Goal: Task Accomplishment & Management: Manage account settings

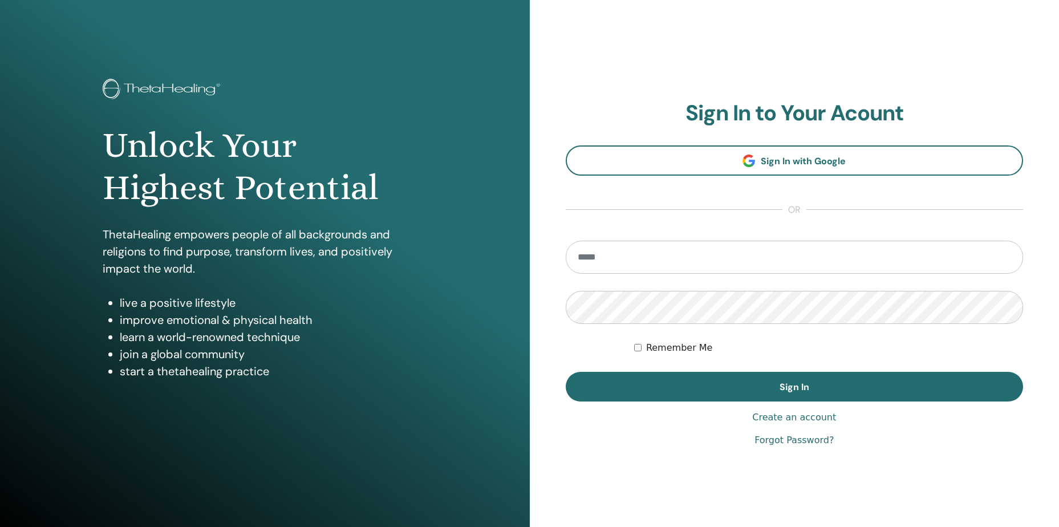
click at [627, 262] on input "email" at bounding box center [795, 257] width 458 height 33
type input "**********"
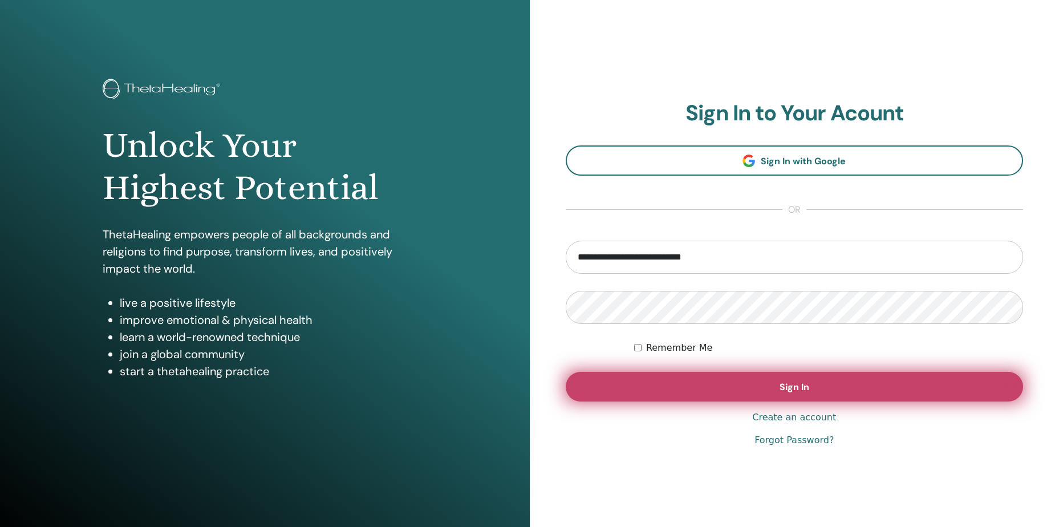
click at [619, 380] on button "Sign In" at bounding box center [795, 387] width 458 height 30
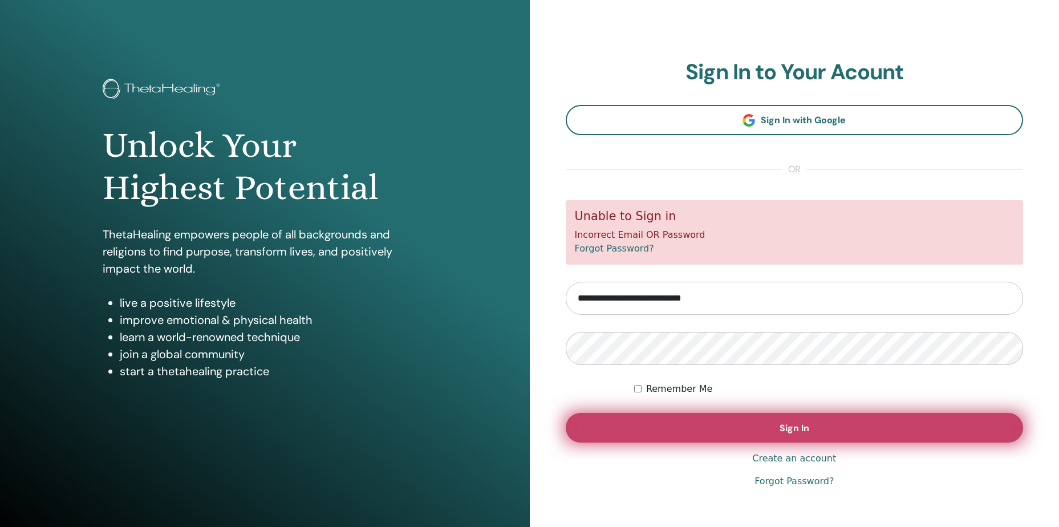
click at [673, 435] on button "Sign In" at bounding box center [795, 428] width 458 height 30
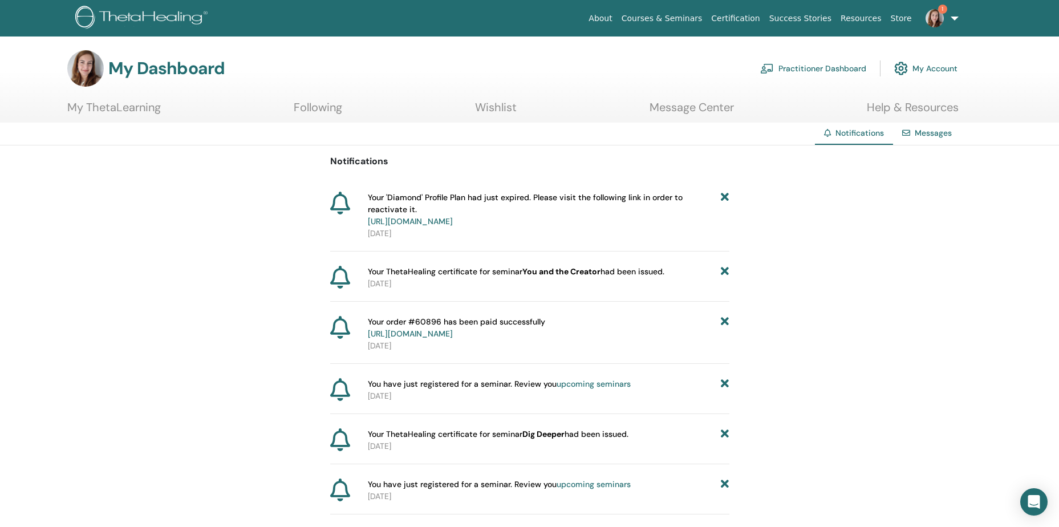
click at [453, 218] on link "https://member.thetahealing.com/member/account/subscriptions/plan" at bounding box center [410, 221] width 85 height 10
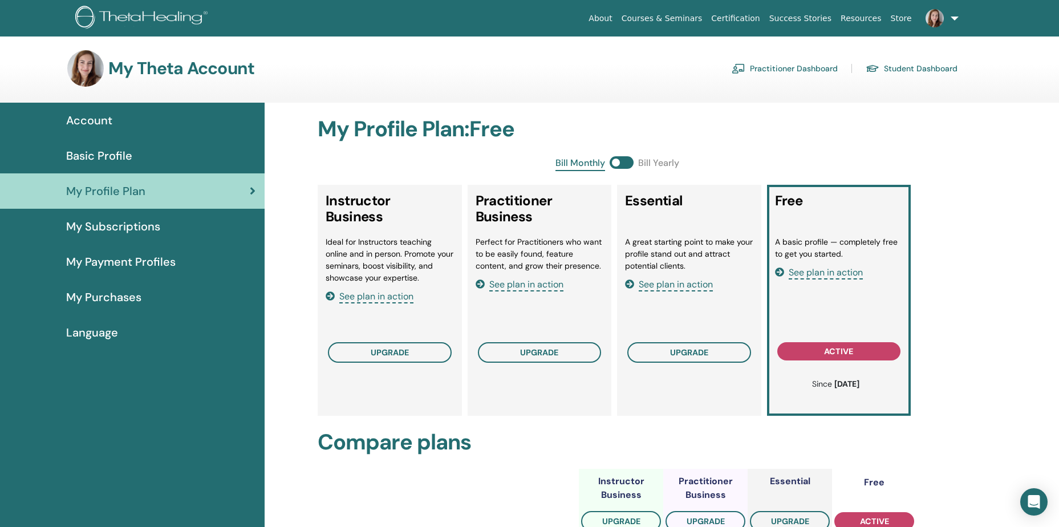
click at [113, 233] on span "My Subscriptions" at bounding box center [113, 226] width 94 height 17
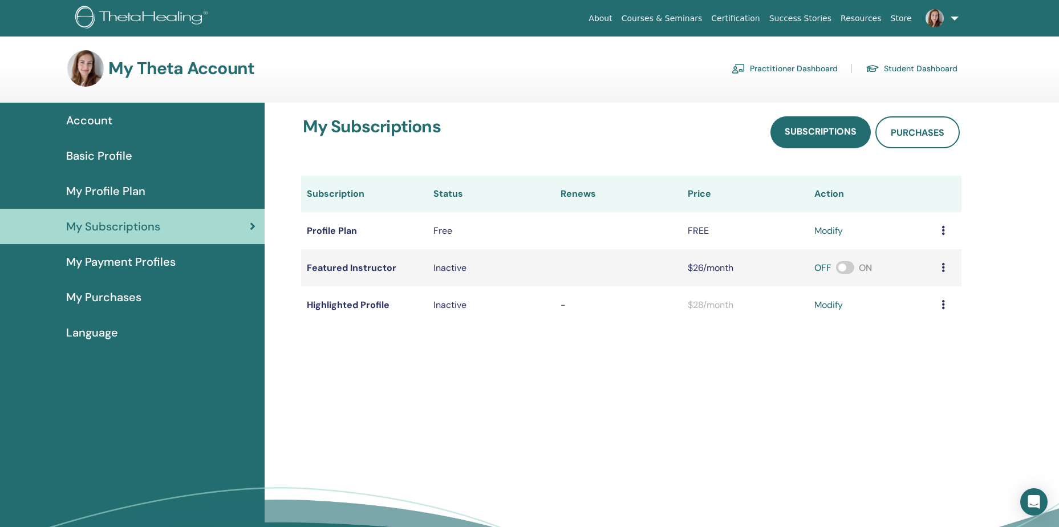
click at [114, 265] on span "My Payment Profiles" at bounding box center [121, 261] width 110 height 17
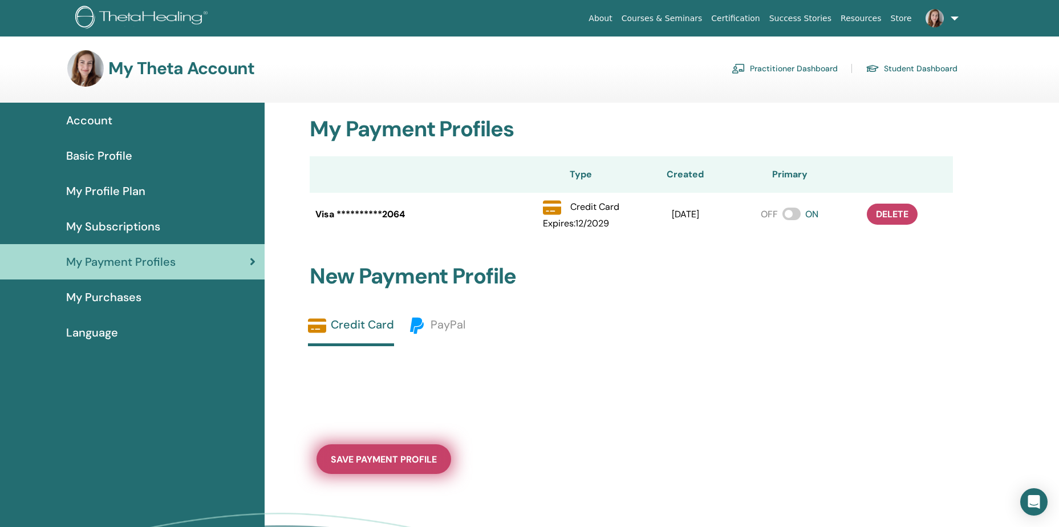
click at [412, 465] on span "save payment profile" at bounding box center [384, 459] width 106 height 12
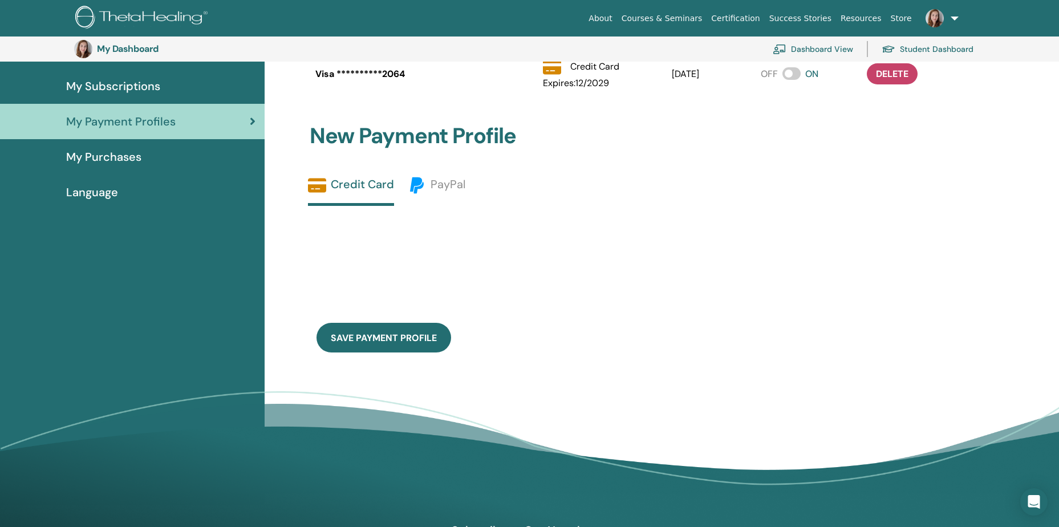
scroll to position [139, 0]
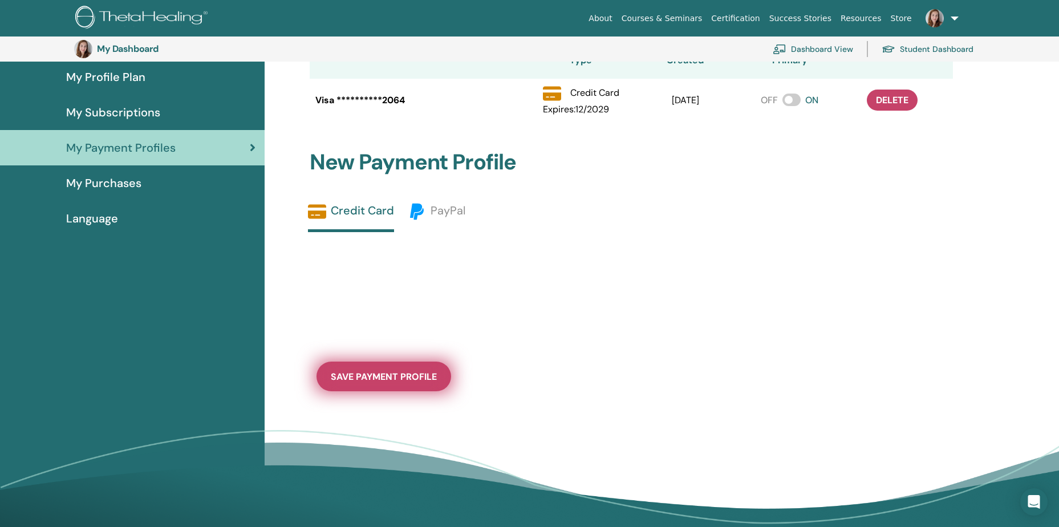
click at [402, 375] on span "save payment profile" at bounding box center [384, 377] width 106 height 12
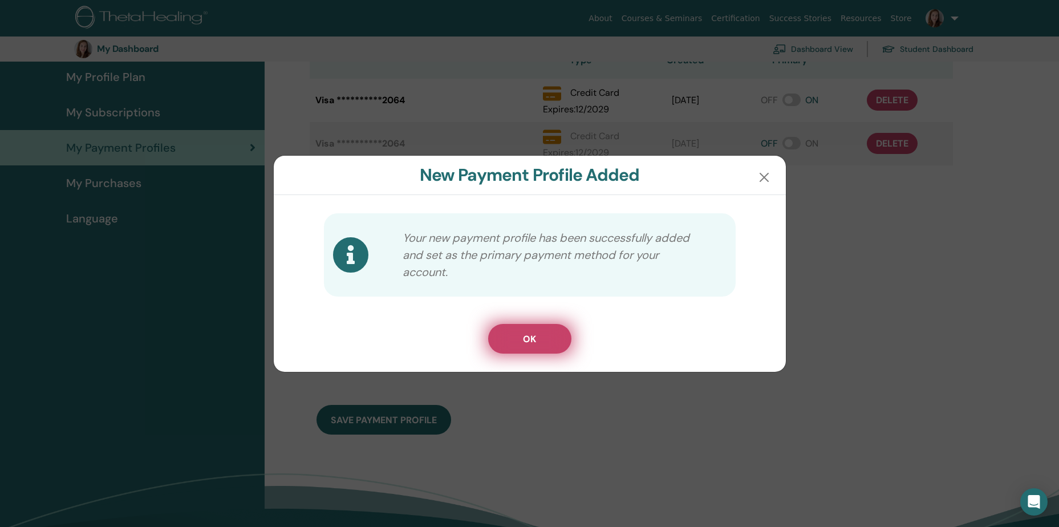
click at [515, 329] on button "OK" at bounding box center [529, 339] width 83 height 30
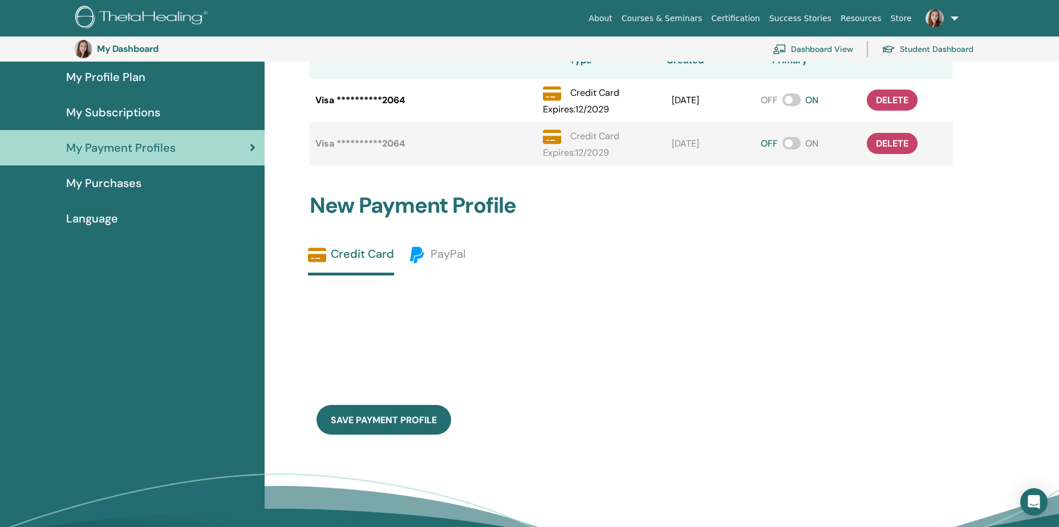
click at [103, 179] on span "My Purchases" at bounding box center [103, 183] width 75 height 17
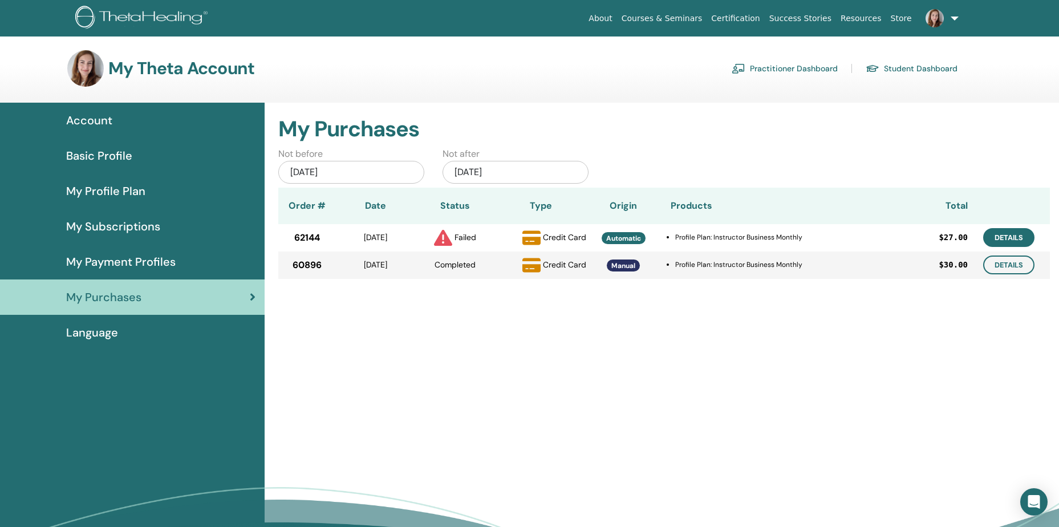
click at [1019, 243] on link "Details" at bounding box center [1008, 237] width 51 height 19
click at [70, 120] on span "Account" at bounding box center [89, 120] width 46 height 17
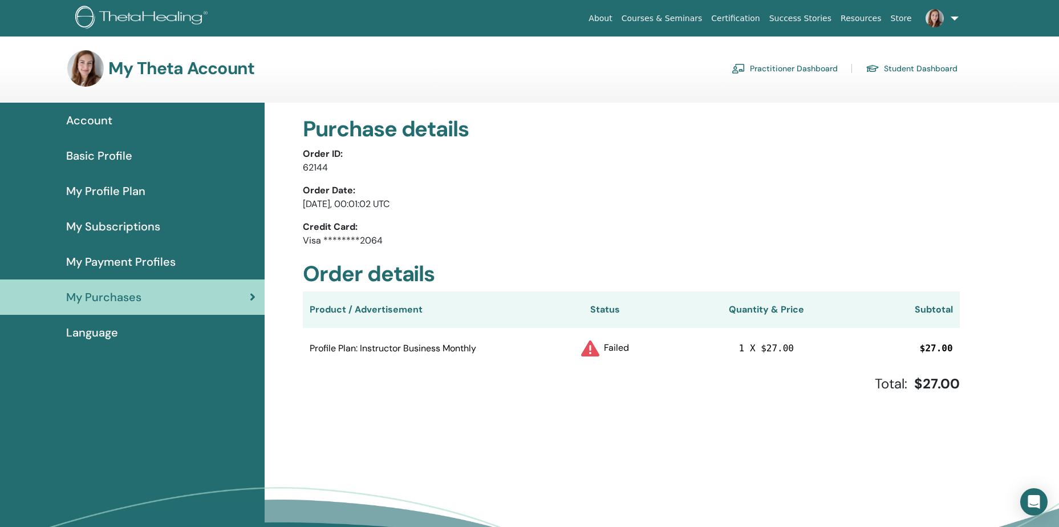
click at [116, 226] on span "My Subscriptions" at bounding box center [113, 226] width 94 height 17
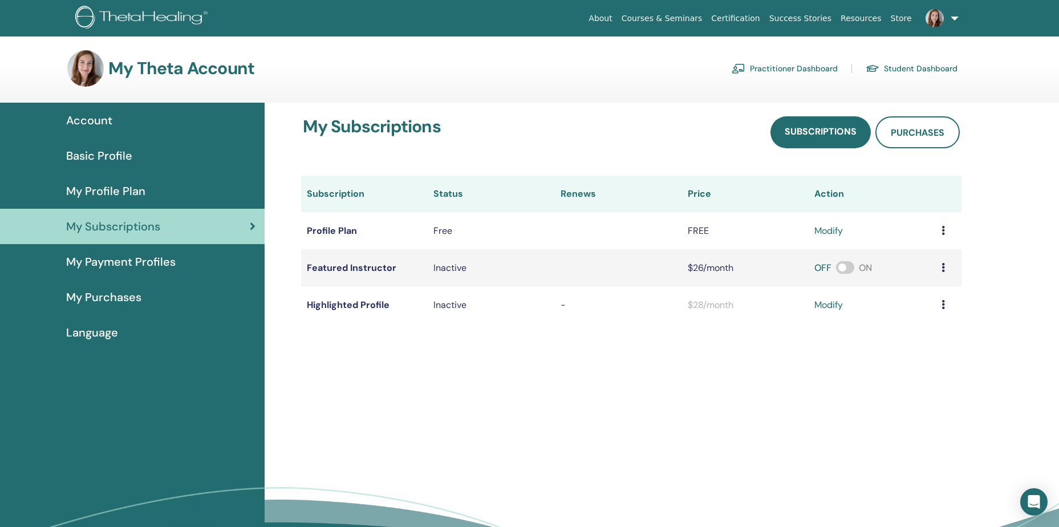
click at [102, 189] on span "My Profile Plan" at bounding box center [105, 191] width 79 height 17
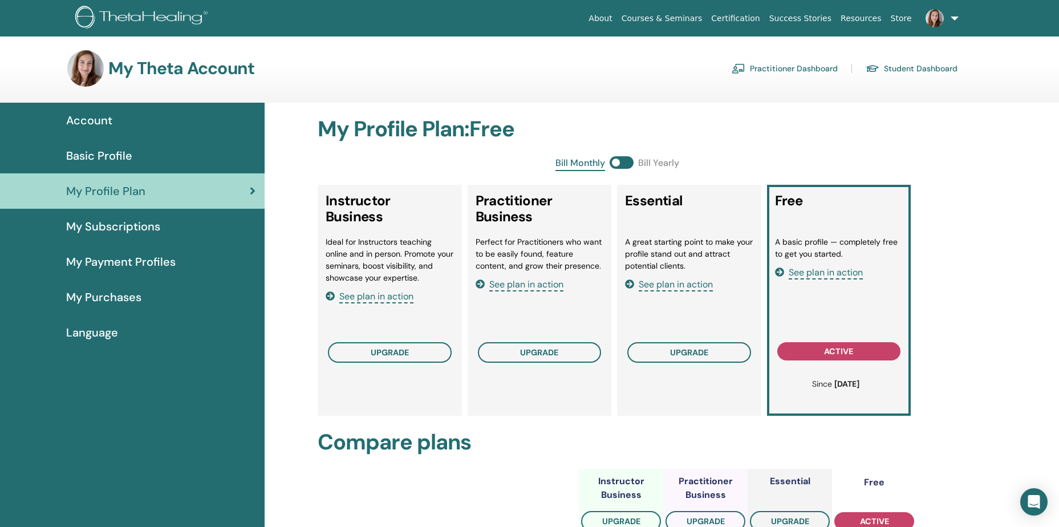
click at [374, 297] on span "See plan in action" at bounding box center [376, 296] width 74 height 13
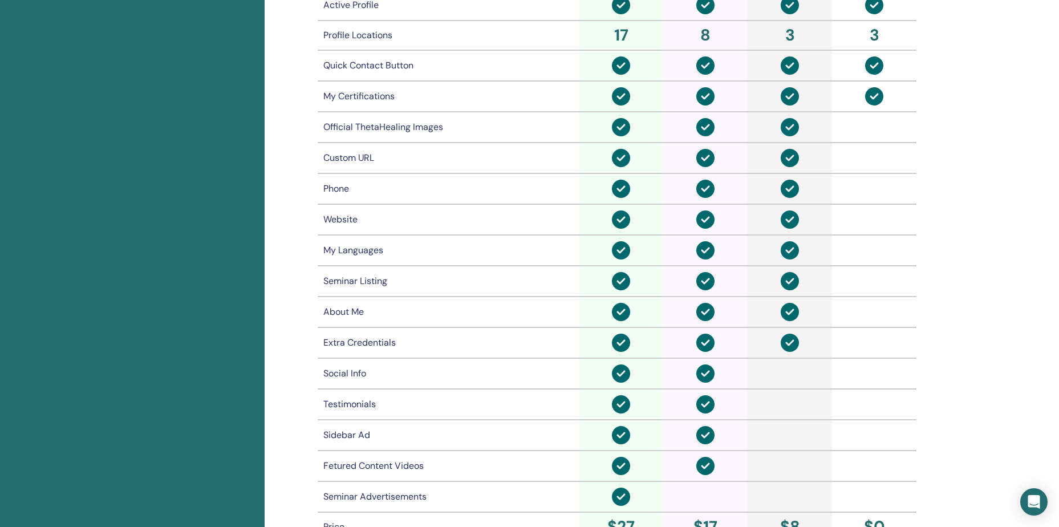
scroll to position [824, 0]
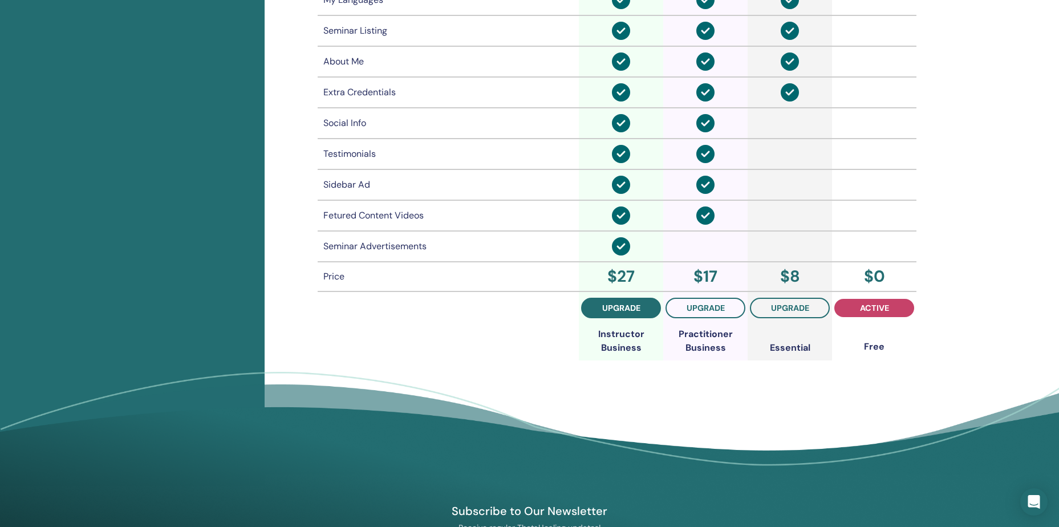
click at [623, 306] on span "upgrade" at bounding box center [621, 307] width 38 height 9
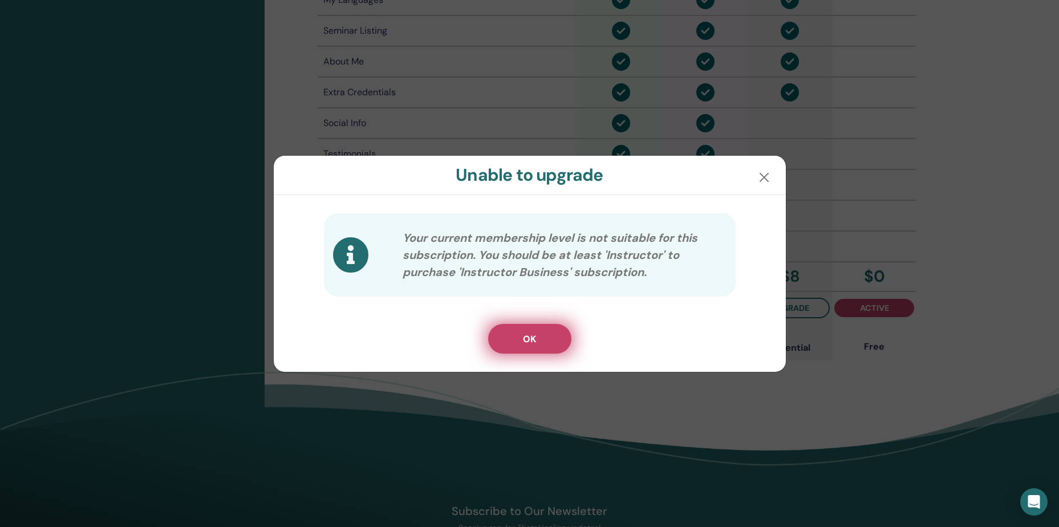
click at [549, 334] on button "OK" at bounding box center [529, 339] width 83 height 30
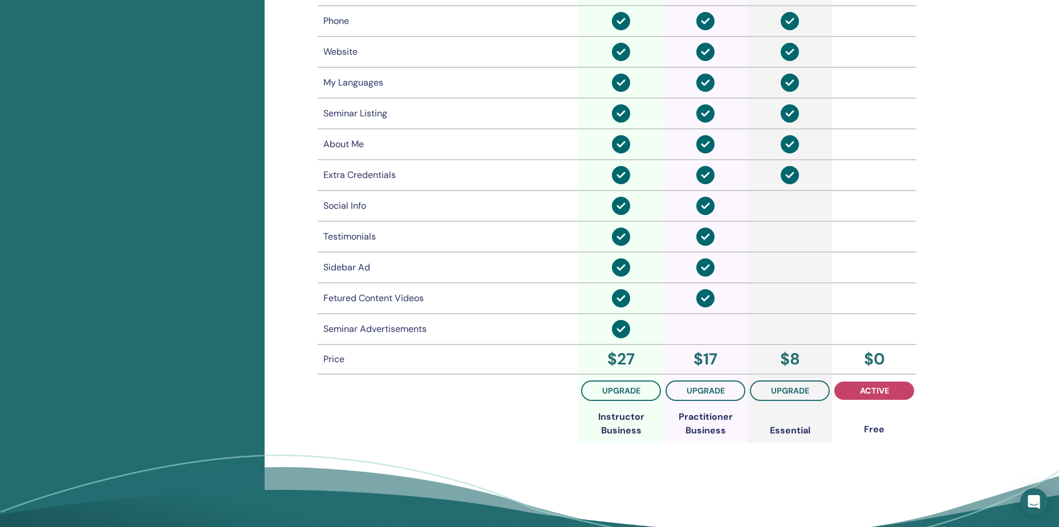
scroll to position [767, 0]
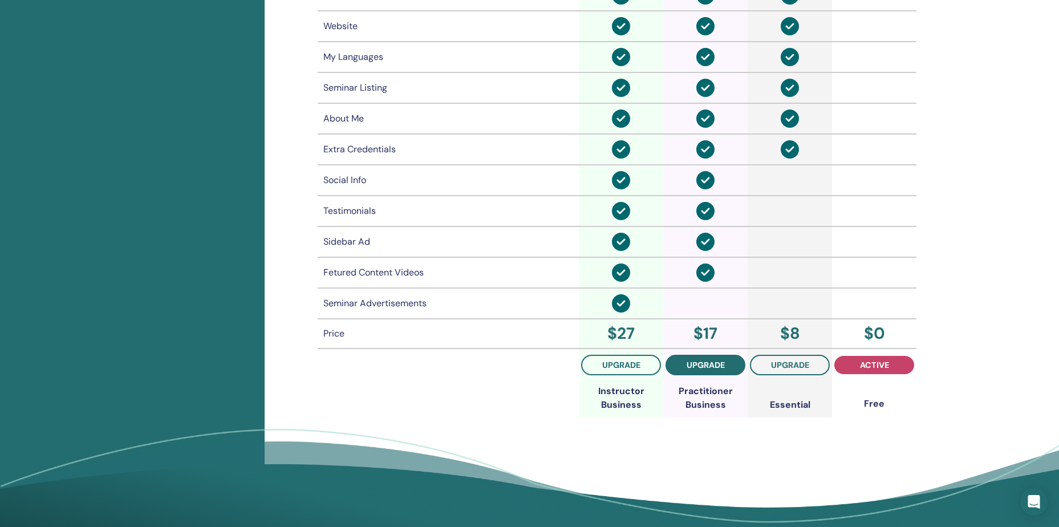
click at [719, 357] on button "upgrade" at bounding box center [706, 365] width 80 height 21
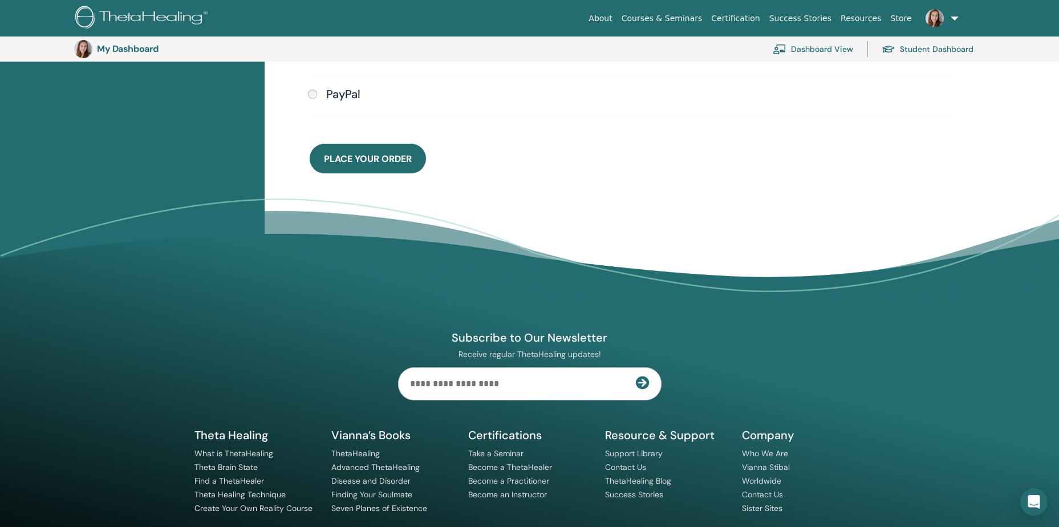
scroll to position [464, 0]
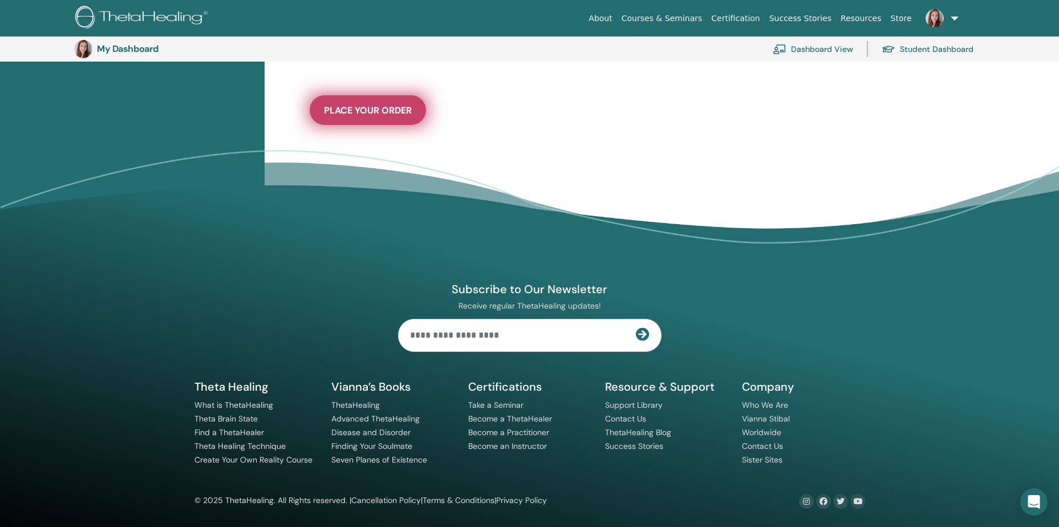
click at [386, 103] on button "Place Your Order" at bounding box center [368, 110] width 116 height 30
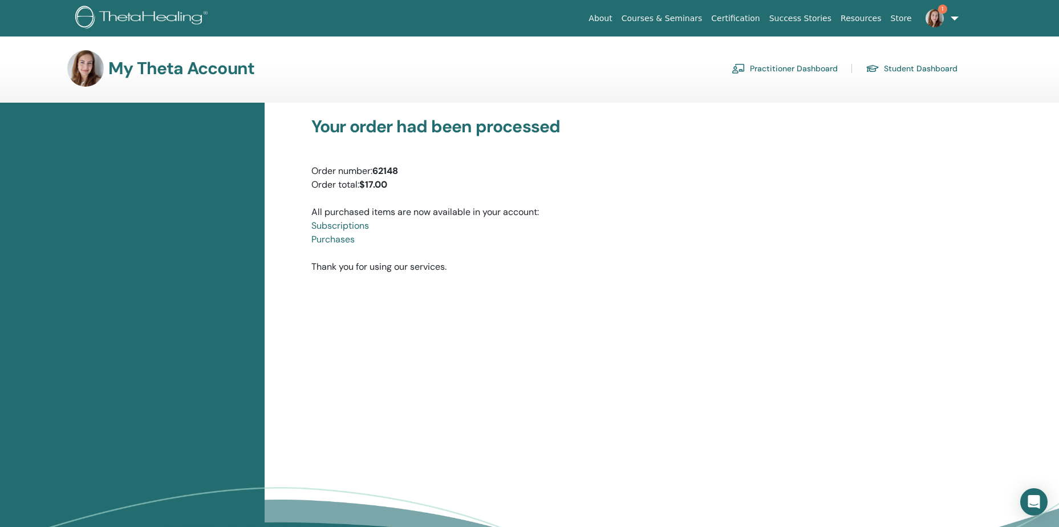
click at [325, 226] on link "Subscriptions" at bounding box center [340, 226] width 58 height 12
click at [783, 67] on link "Practitioner Dashboard" at bounding box center [785, 68] width 106 height 18
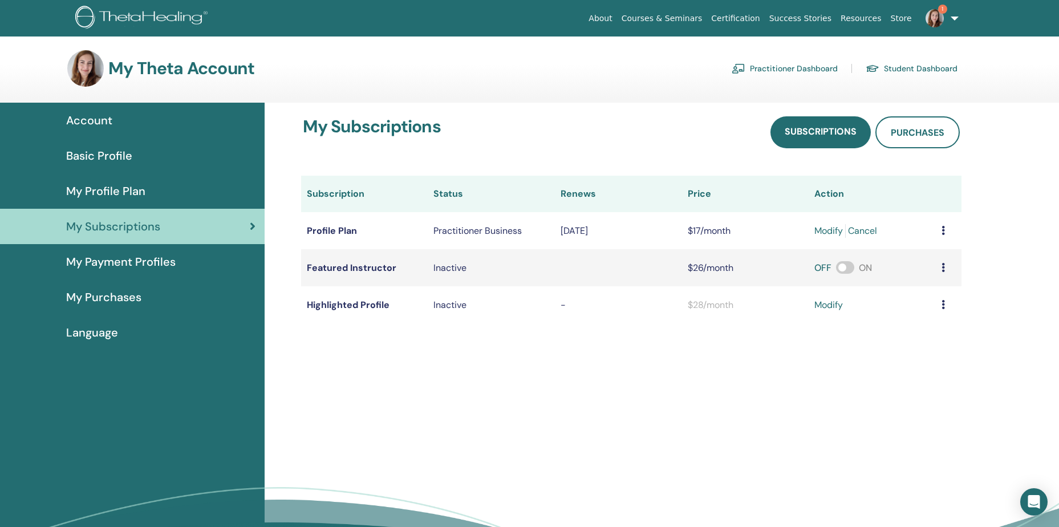
click at [117, 191] on span "My Profile Plan" at bounding box center [105, 191] width 79 height 17
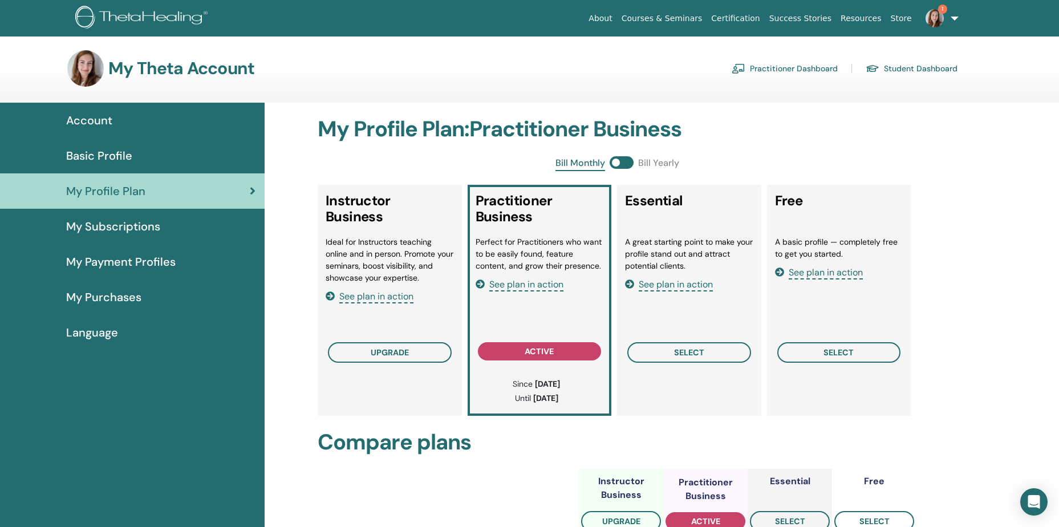
click at [543, 287] on span "See plan in action" at bounding box center [526, 284] width 74 height 13
click at [99, 119] on span "Account" at bounding box center [89, 120] width 46 height 17
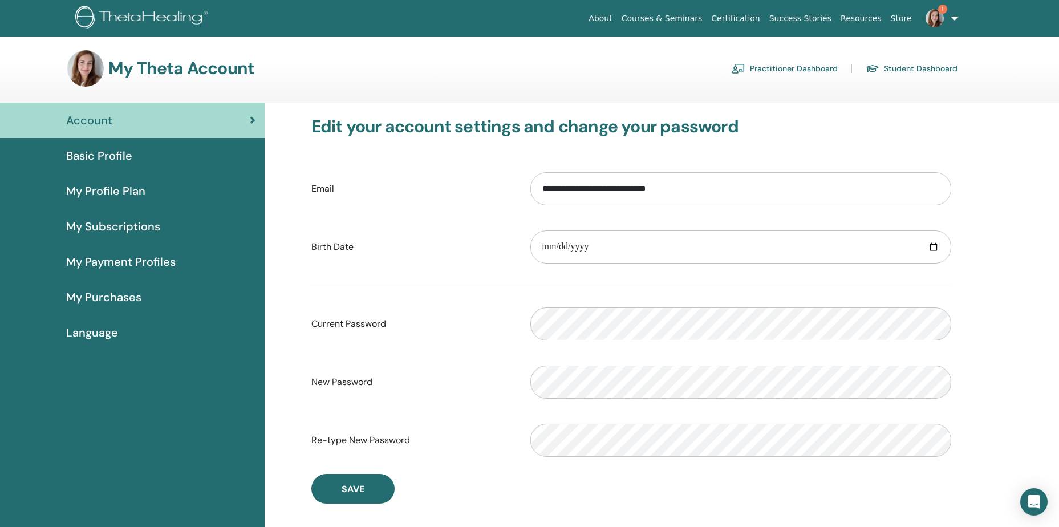
click at [111, 157] on span "Basic Profile" at bounding box center [99, 155] width 66 height 17
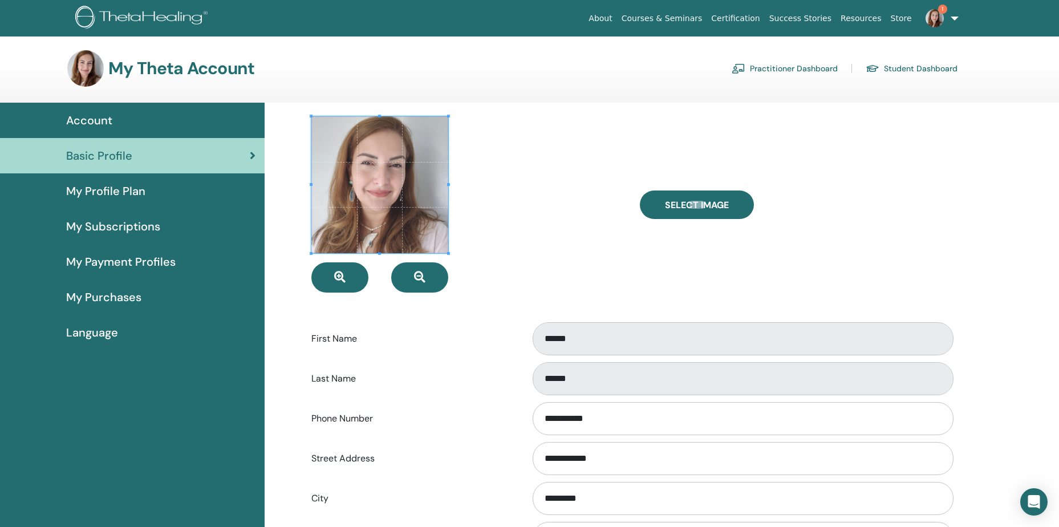
click at [942, 16] on img at bounding box center [935, 18] width 18 height 18
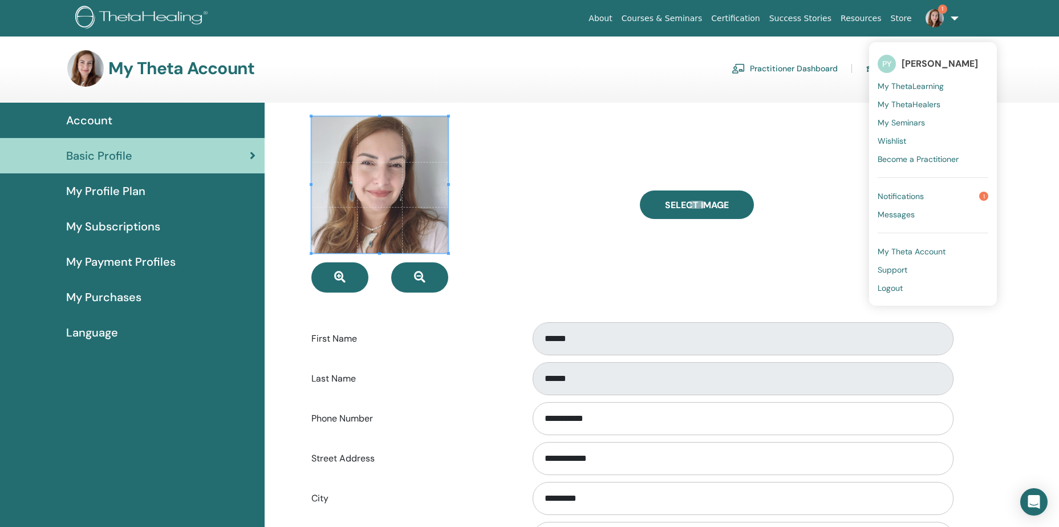
click at [929, 60] on span "[PERSON_NAME]" at bounding box center [940, 64] width 76 height 12
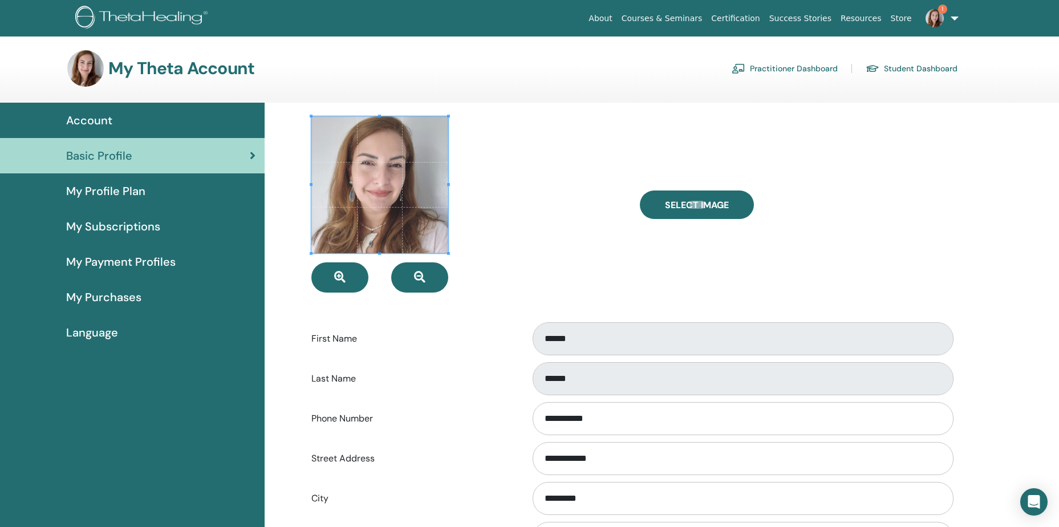
click at [937, 232] on div "Select Image" at bounding box center [795, 204] width 329 height 176
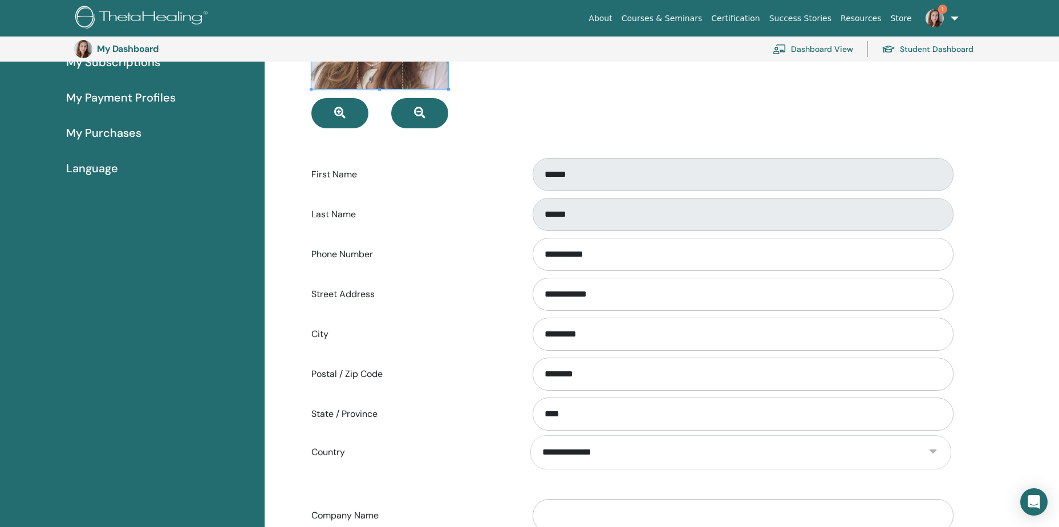
scroll to position [481, 0]
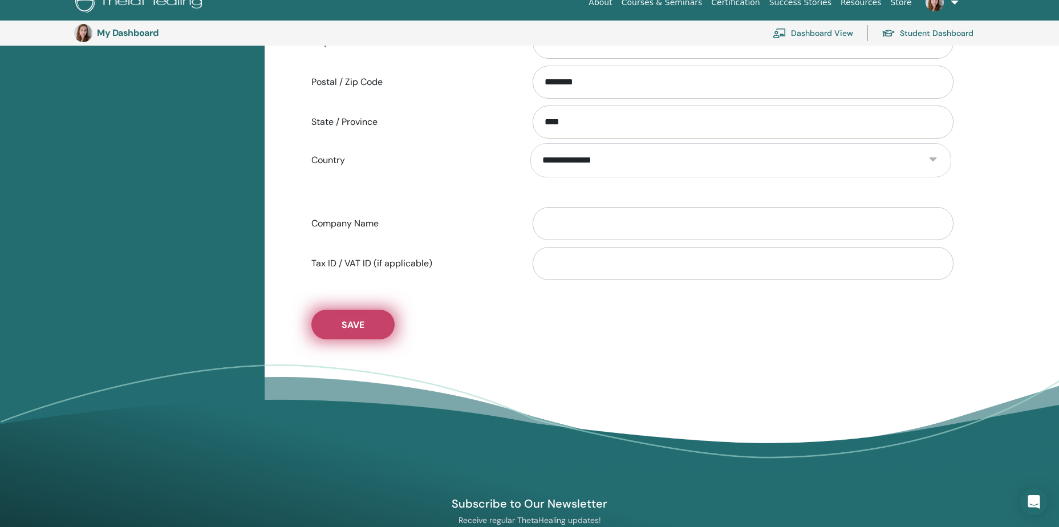
click at [362, 323] on span "Save" at bounding box center [353, 325] width 23 height 12
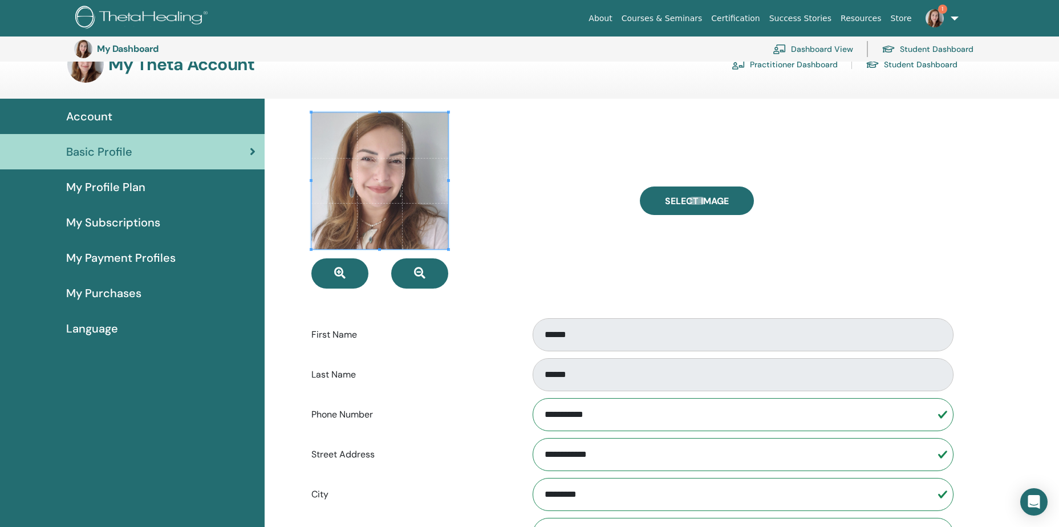
scroll to position [0, 0]
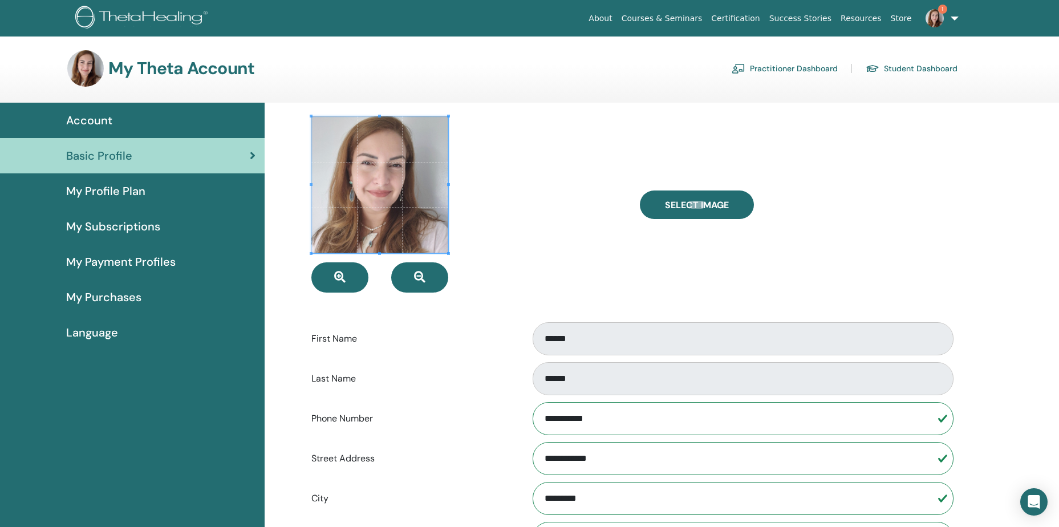
click at [133, 187] on span "My Profile Plan" at bounding box center [105, 191] width 79 height 17
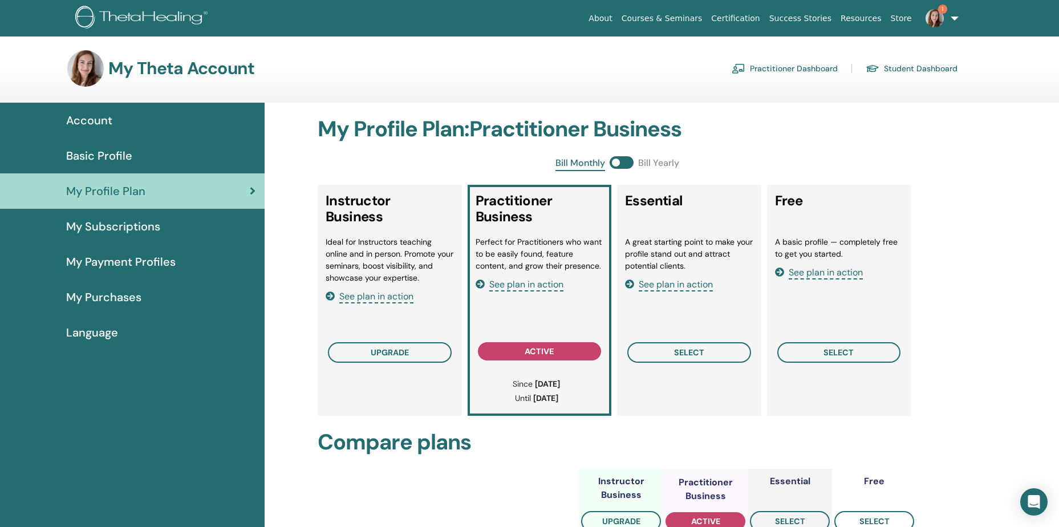
click at [124, 258] on span "My Payment Profiles" at bounding box center [121, 261] width 110 height 17
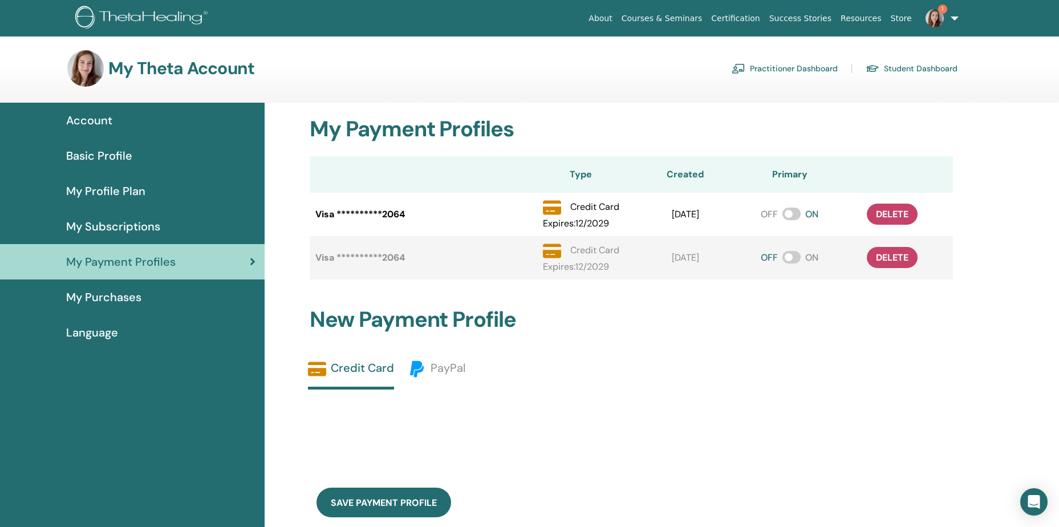
click at [107, 154] on span "Basic Profile" at bounding box center [99, 155] width 66 height 17
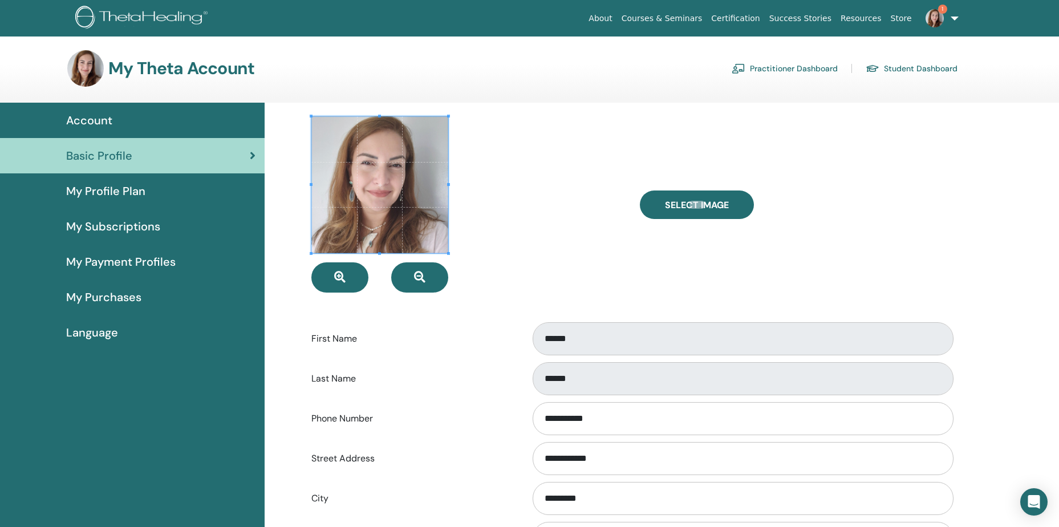
click at [800, 67] on link "Practitioner Dashboard" at bounding box center [785, 68] width 106 height 18
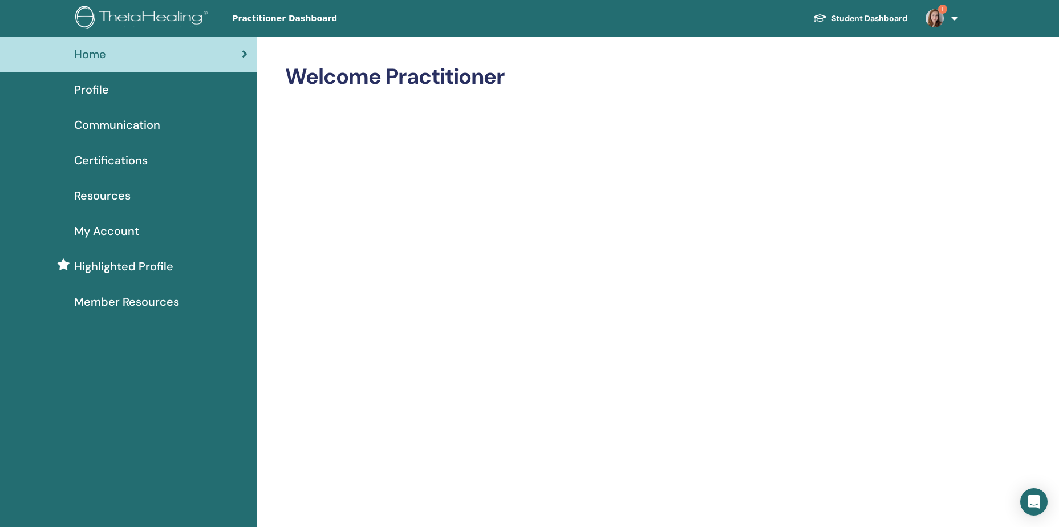
click at [102, 89] on span "Profile" at bounding box center [91, 89] width 35 height 17
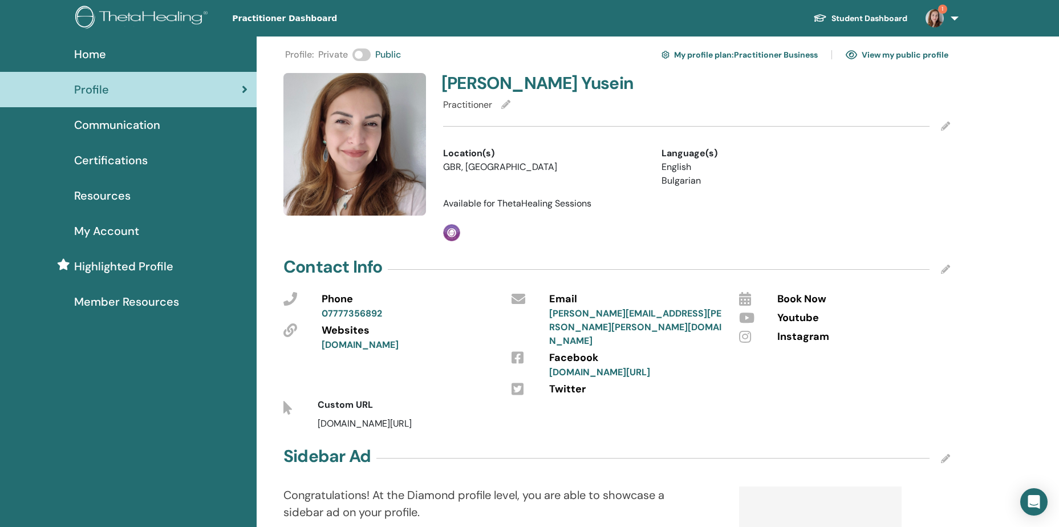
click at [650, 366] on link "[DOMAIN_NAME][URL]" at bounding box center [599, 372] width 101 height 12
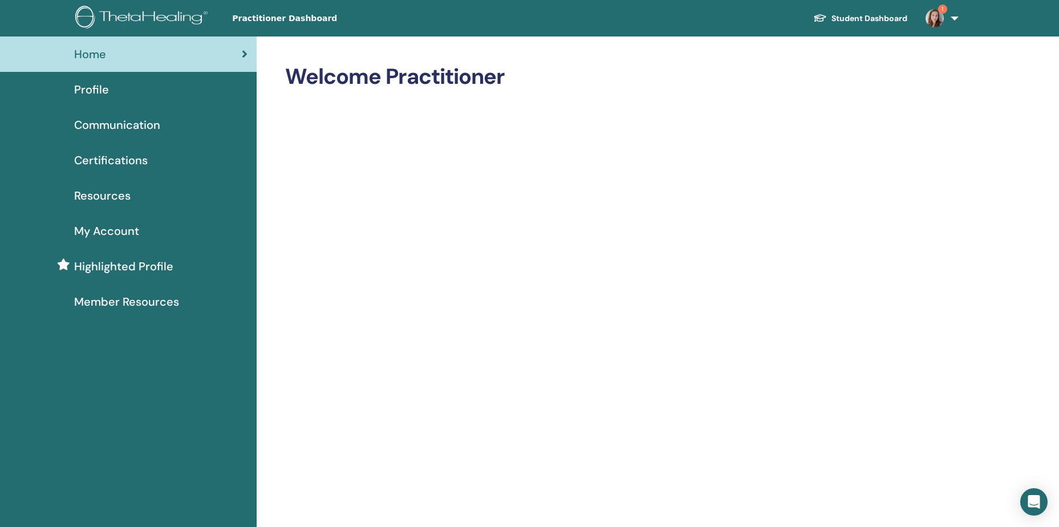
click at [97, 91] on span "Profile" at bounding box center [91, 89] width 35 height 17
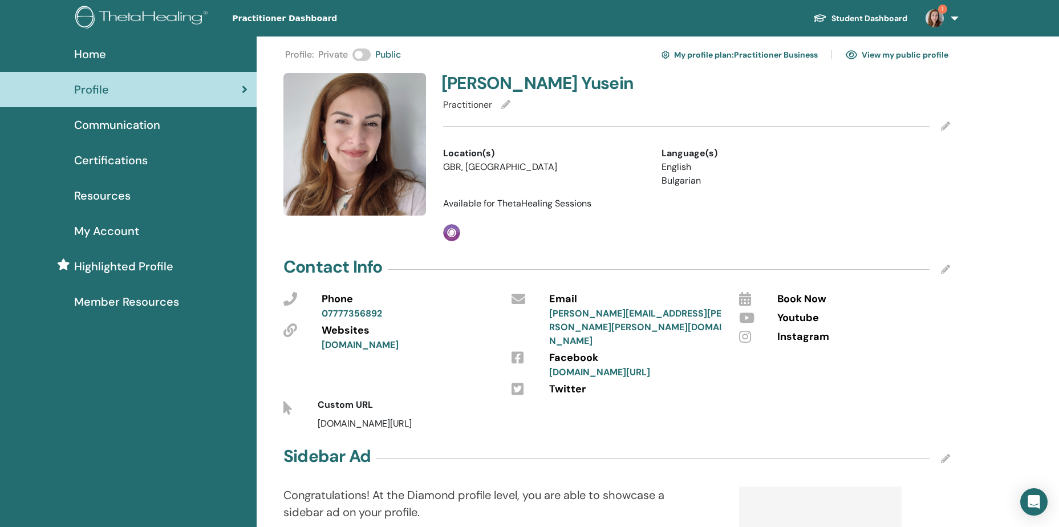
click at [941, 5] on span "1" at bounding box center [942, 9] width 9 height 9
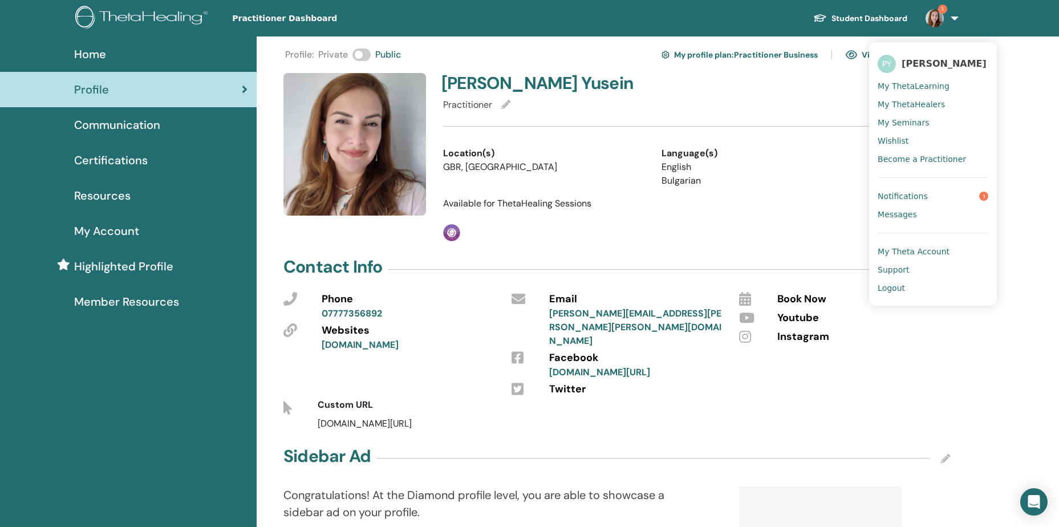
click at [888, 191] on span "Notifications" at bounding box center [903, 196] width 50 height 10
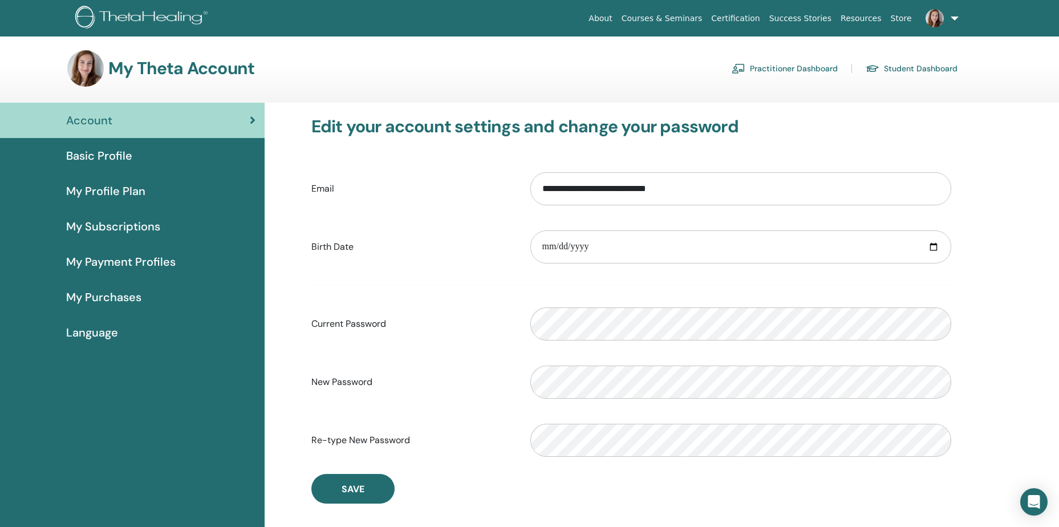
click at [100, 298] on span "My Purchases" at bounding box center [103, 297] width 75 height 17
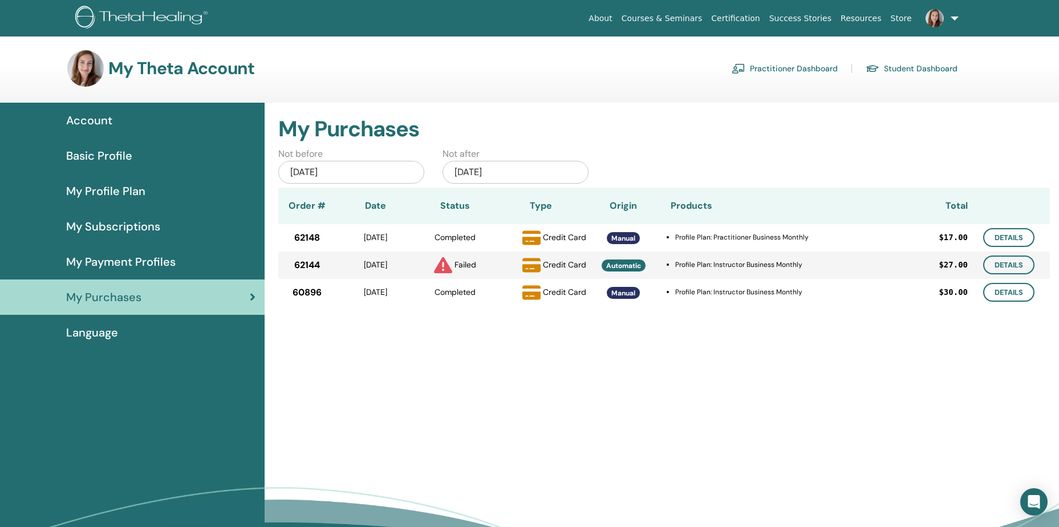
click at [521, 432] on div "My Purchases Not before [DATE] Not after [DATE] Order # Date Status Type Origin…" at bounding box center [662, 352] width 795 height 499
